Goal: Task Accomplishment & Management: Use online tool/utility

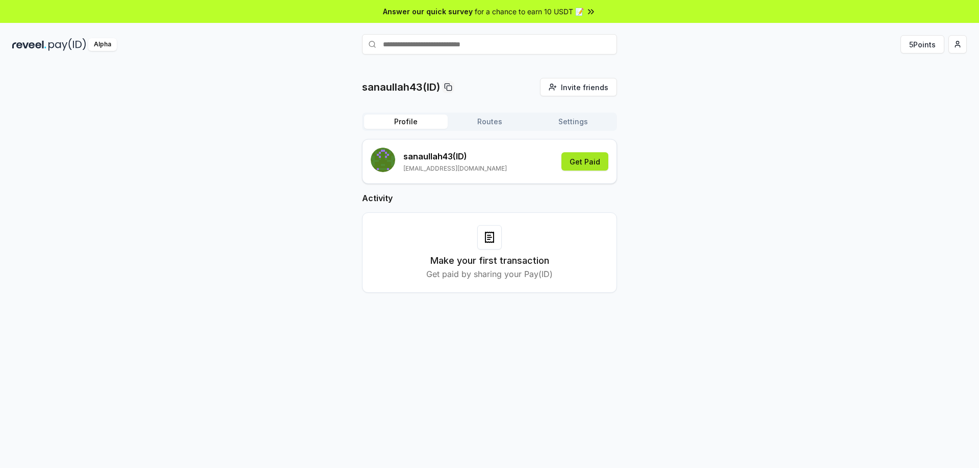
click at [599, 160] on button "Get Paid" at bounding box center [584, 161] width 47 height 18
click at [921, 48] on button "5 Points" at bounding box center [922, 44] width 44 height 18
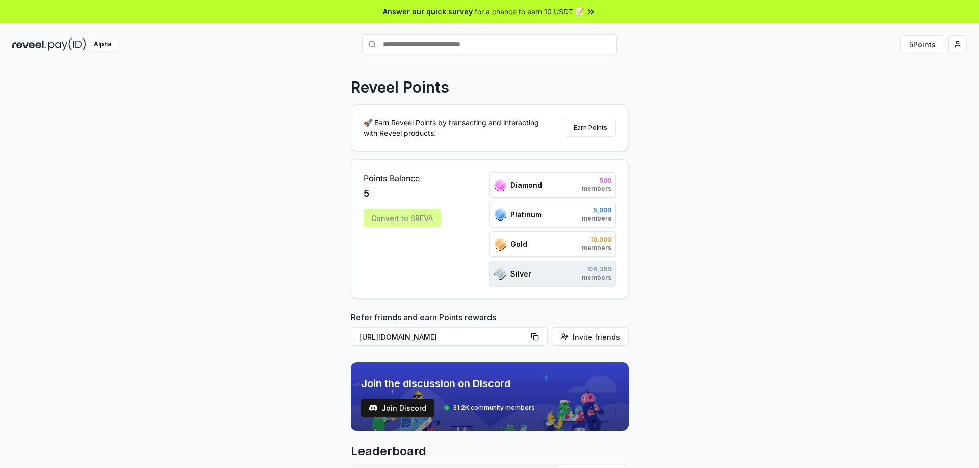
click at [386, 220] on div "Convert to $REVA" at bounding box center [401, 218] width 77 height 18
click at [588, 126] on button "Earn Points" at bounding box center [590, 128] width 51 height 18
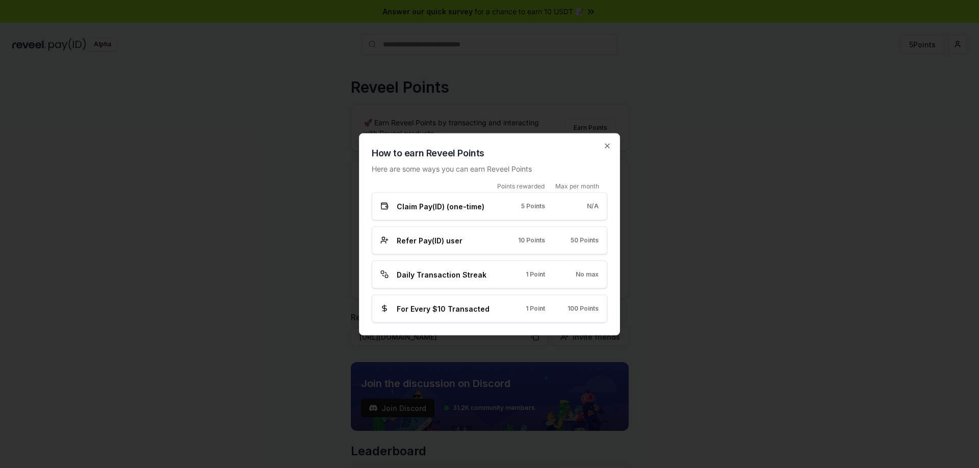
click at [412, 207] on span "Claim Pay(ID) (one-time)" at bounding box center [441, 206] width 88 height 11
click at [404, 244] on span "Refer Pay(ID) user" at bounding box center [430, 240] width 66 height 11
click at [404, 277] on span "Daily Transaction Streak" at bounding box center [442, 274] width 90 height 11
click at [405, 310] on span "For Every $10 Transacted" at bounding box center [443, 308] width 93 height 11
click at [609, 146] on icon "button" at bounding box center [607, 146] width 8 height 8
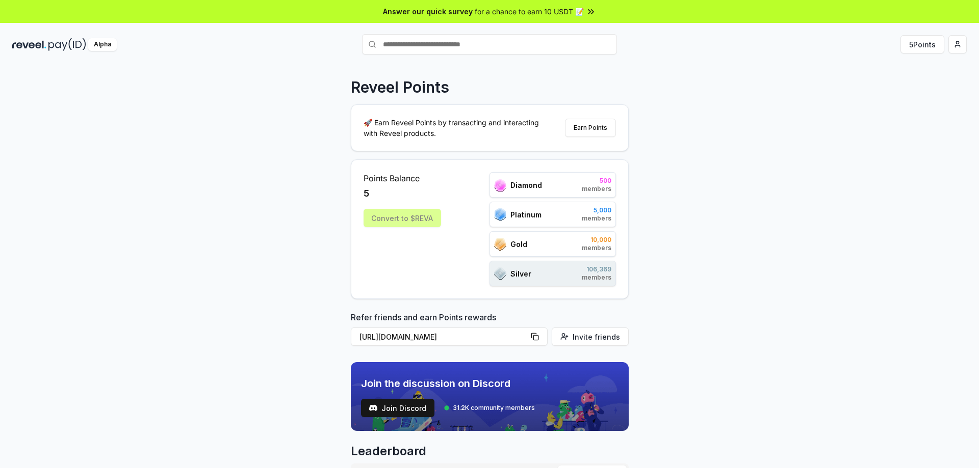
click at [548, 189] on div "Diamond 500 members" at bounding box center [552, 184] width 126 height 25
click at [517, 208] on div "Platinum" at bounding box center [517, 214] width 47 height 13
click at [514, 254] on div "Gold 10,000 members" at bounding box center [552, 243] width 126 height 25
drag, startPoint x: 416, startPoint y: 237, endPoint x: 414, endPoint y: 223, distance: 14.4
click at [415, 235] on div "Points Balance 5 Convert to $[PERSON_NAME]" at bounding box center [401, 229] width 77 height 114
